Goal: Complete application form

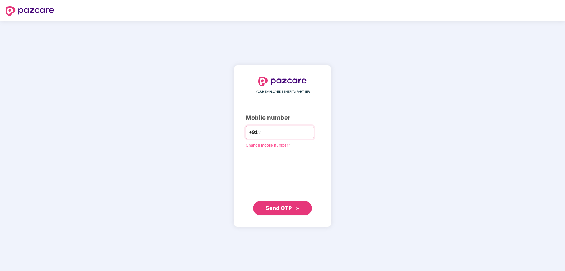
type input "**********"
click at [253, 201] on button "Send OTP" at bounding box center [282, 208] width 59 height 14
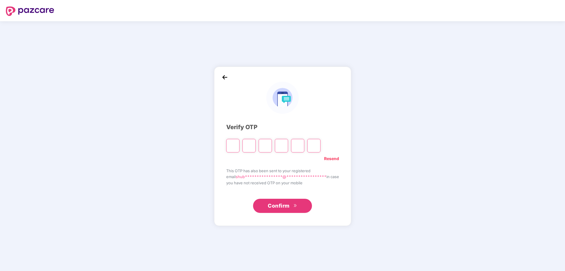
type input "*"
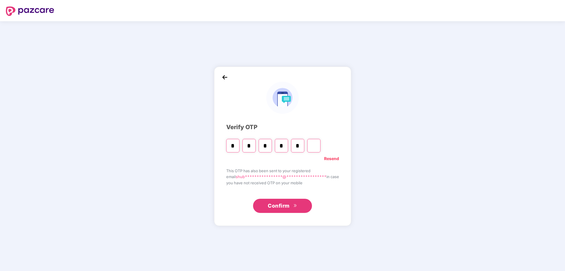
type input "*"
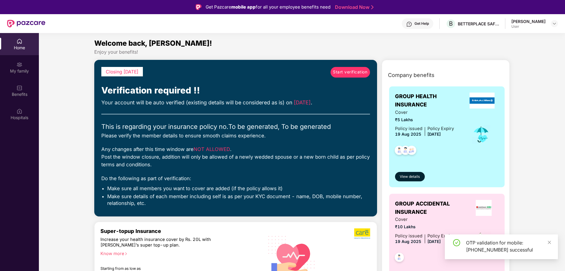
click at [353, 69] on span "Start verification" at bounding box center [350, 72] width 34 height 6
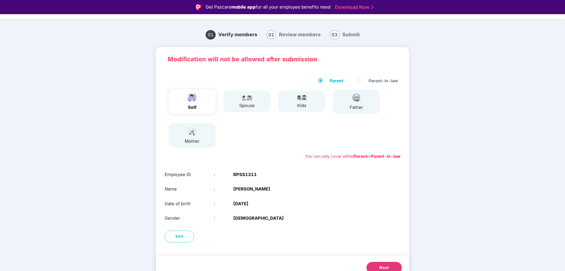
scroll to position [18, 0]
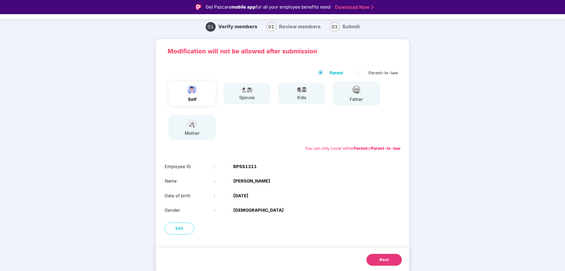
click at [200, 125] on div "mother" at bounding box center [191, 127] width 47 height 24
click at [387, 263] on button "Next" at bounding box center [383, 259] width 35 height 12
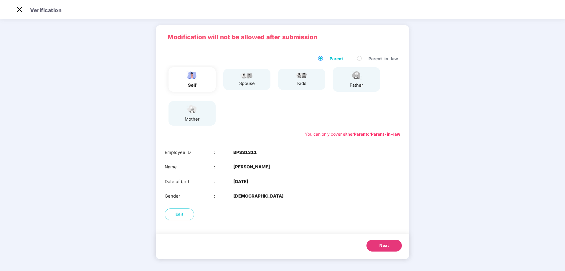
scroll to position [4, 0]
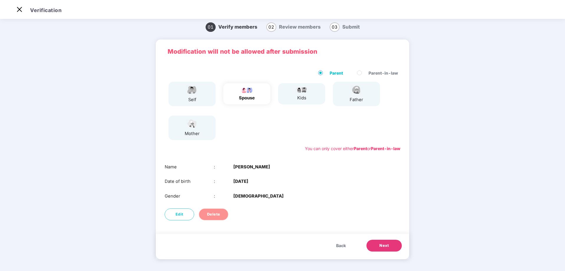
click at [213, 216] on span "Delete" at bounding box center [213, 214] width 13 height 6
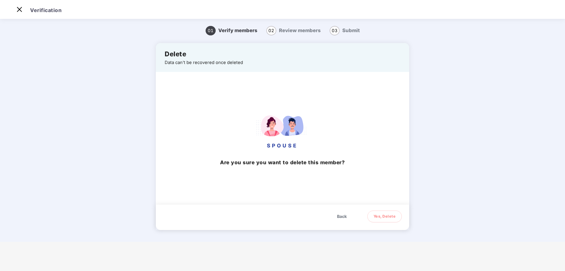
scroll to position [0, 0]
click at [389, 218] on span "Yes, Delete" at bounding box center [384, 216] width 22 height 6
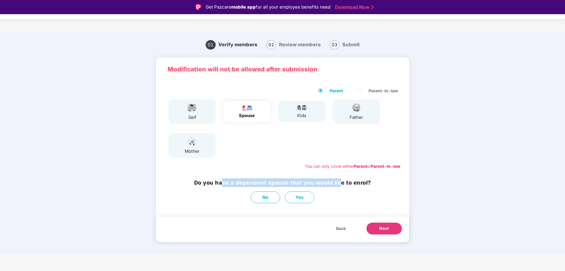
drag, startPoint x: 223, startPoint y: 183, endPoint x: 341, endPoint y: 183, distance: 117.8
click at [341, 183] on h3 "Do you have a dependent spouse that you would like to enrol?" at bounding box center [282, 182] width 177 height 9
click at [265, 197] on span "No" at bounding box center [265, 197] width 6 height 6
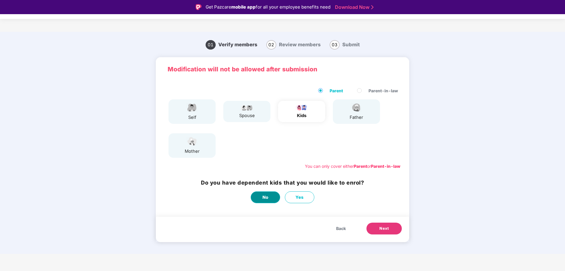
click at [267, 197] on span "No" at bounding box center [265, 197] width 6 height 6
click at [261, 195] on button "No" at bounding box center [265, 197] width 29 height 12
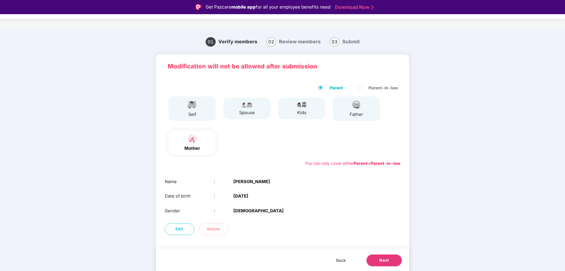
scroll to position [4, 0]
click at [386, 260] on span "Next" at bounding box center [383, 259] width 9 height 6
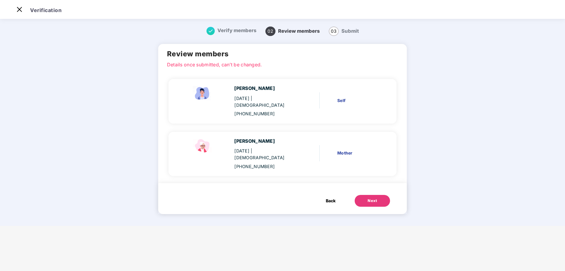
click at [367, 198] on div "Next" at bounding box center [371, 201] width 9 height 6
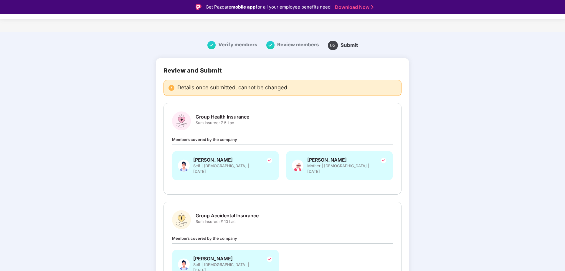
scroll to position [44, 0]
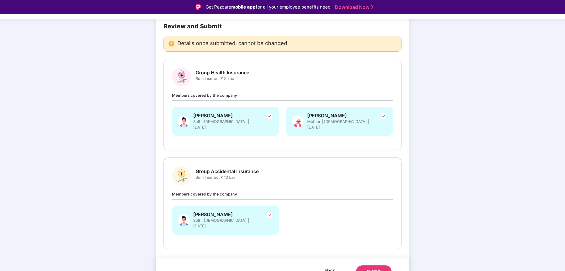
click at [382, 265] on button "Submit" at bounding box center [373, 271] width 35 height 12
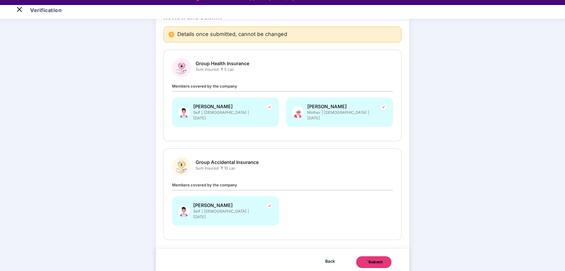
scroll to position [14, 0]
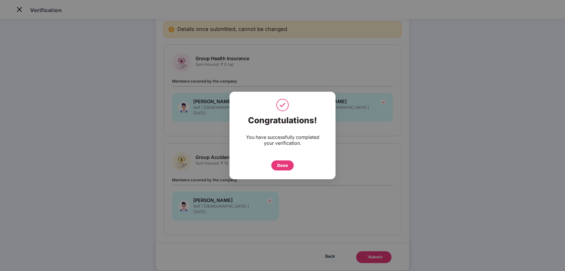
drag, startPoint x: 288, startPoint y: 164, endPoint x: 297, endPoint y: 195, distance: 31.5
click at [288, 164] on div "Done" at bounding box center [282, 165] width 22 height 10
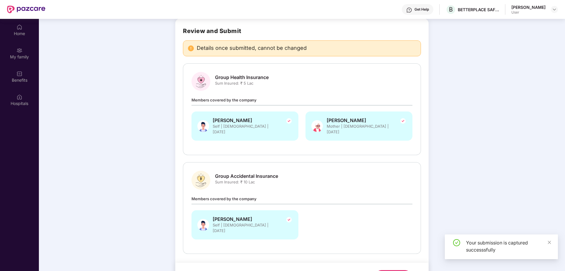
scroll to position [33, 0]
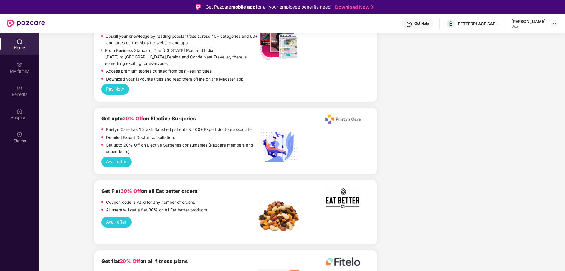
scroll to position [707, 0]
